Goal: Task Accomplishment & Management: Use online tool/utility

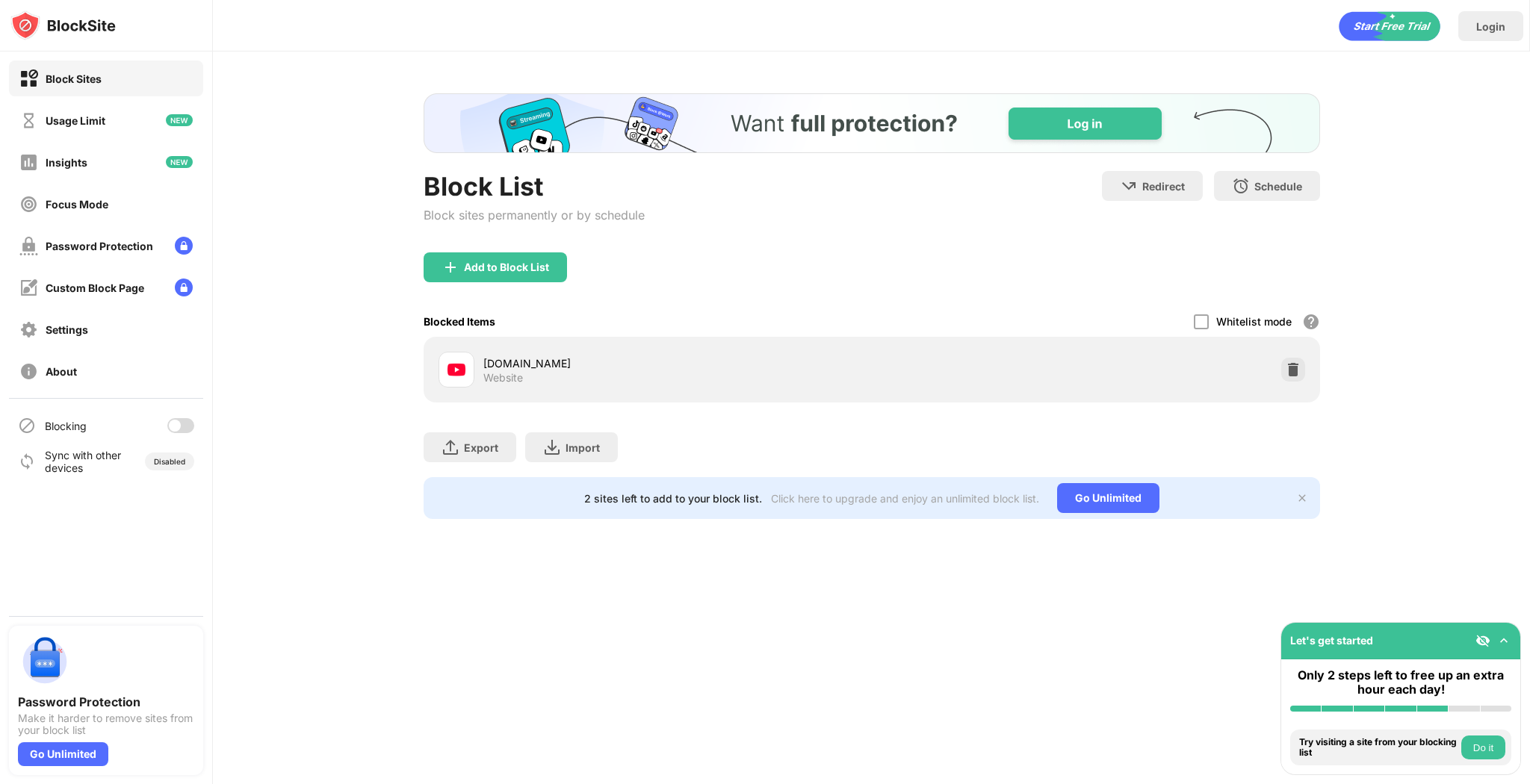
click at [184, 420] on div at bounding box center [181, 425] width 27 height 14
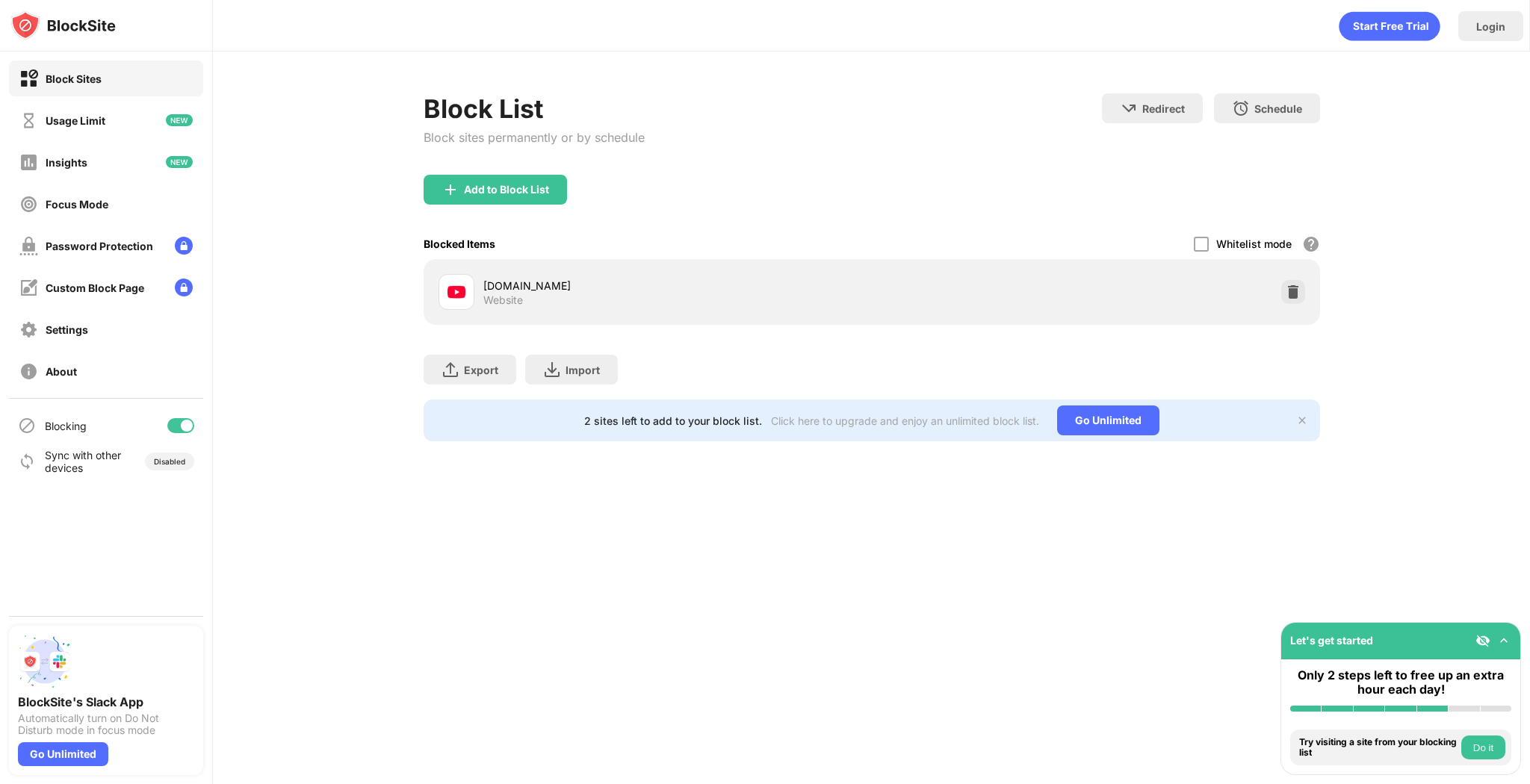
click at [188, 417] on div "Blocking" at bounding box center [105, 425] width 194 height 36
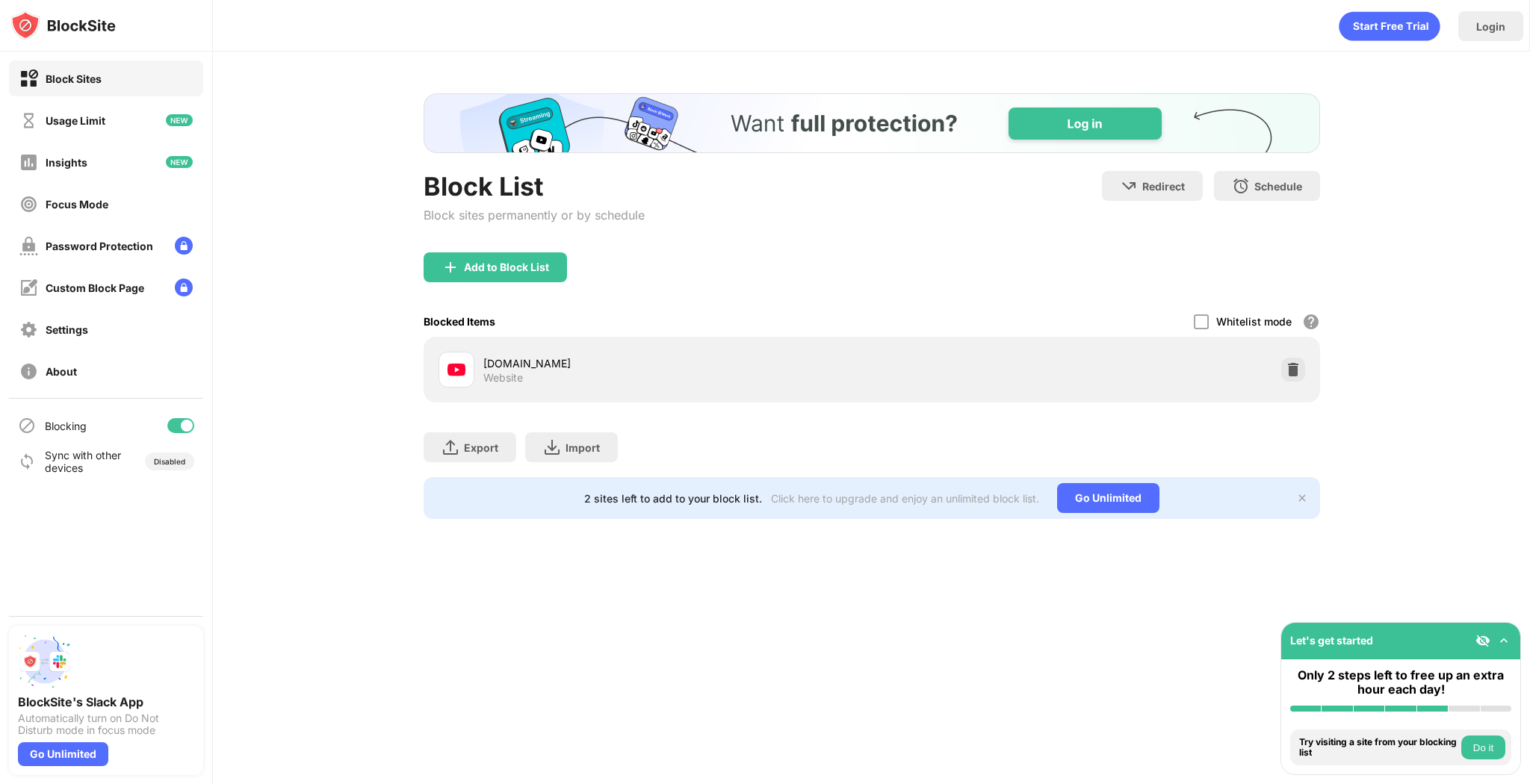
click at [186, 418] on div at bounding box center [181, 425] width 27 height 14
